Goal: Information Seeking & Learning: Learn about a topic

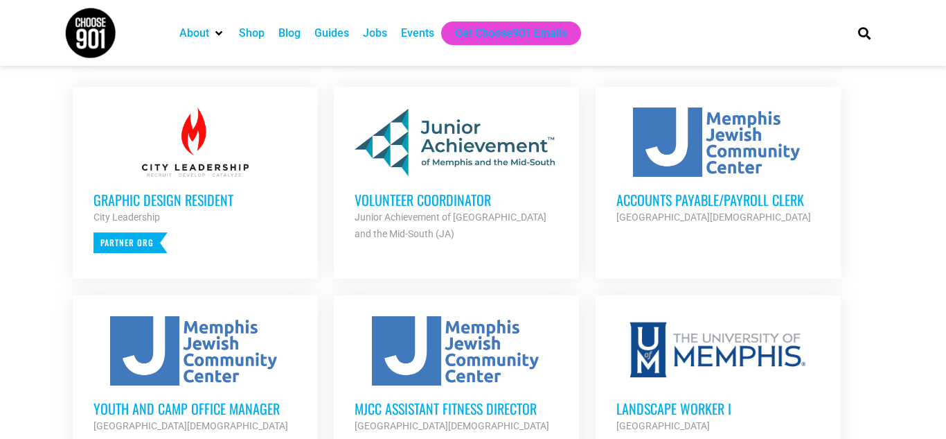
scroll to position [554, 0]
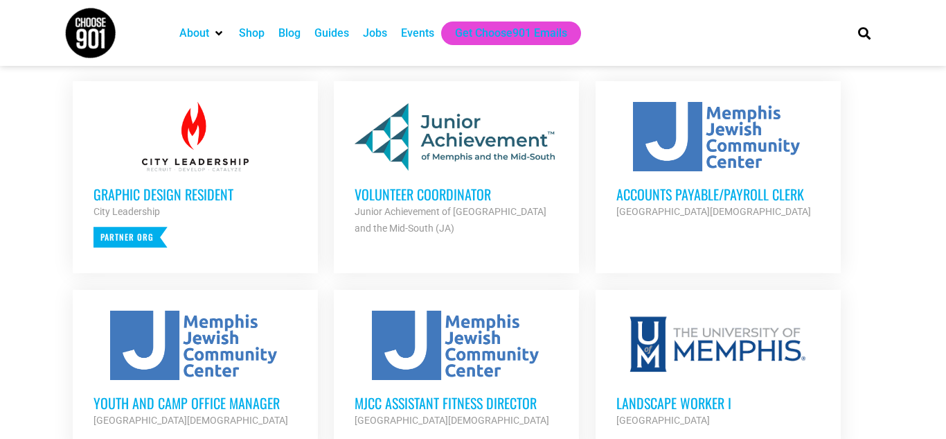
click at [409, 187] on h3 "Volunteer Coordinator" at bounding box center [457, 194] width 204 height 18
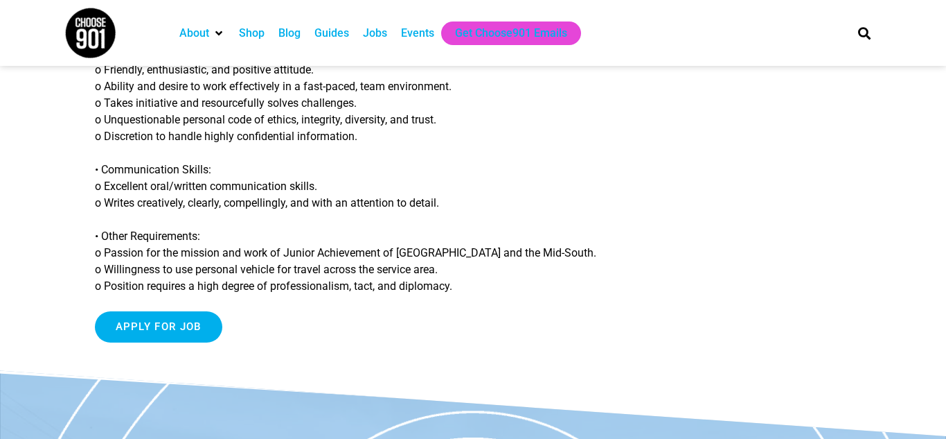
scroll to position [1302, 0]
